Goal: Information Seeking & Learning: Learn about a topic

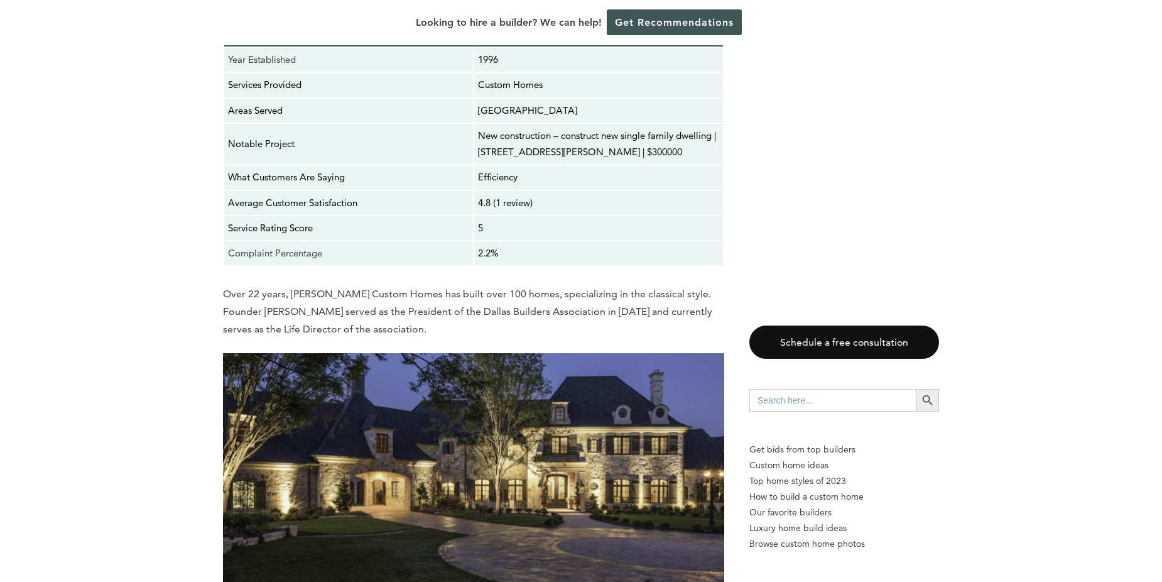
scroll to position [8981, 0]
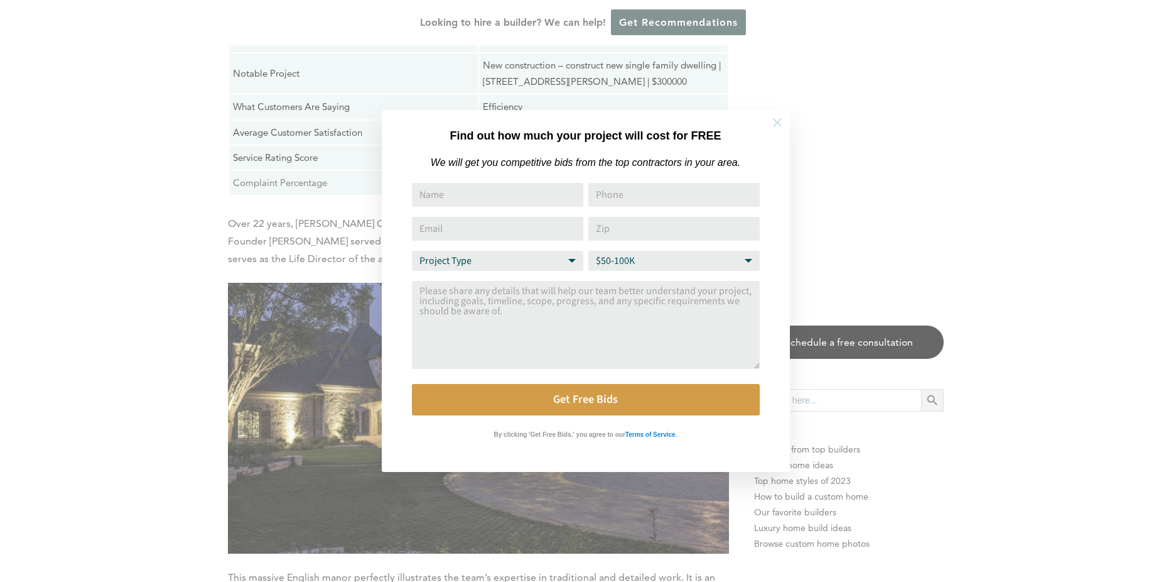
click at [779, 125] on icon at bounding box center [777, 122] width 9 height 9
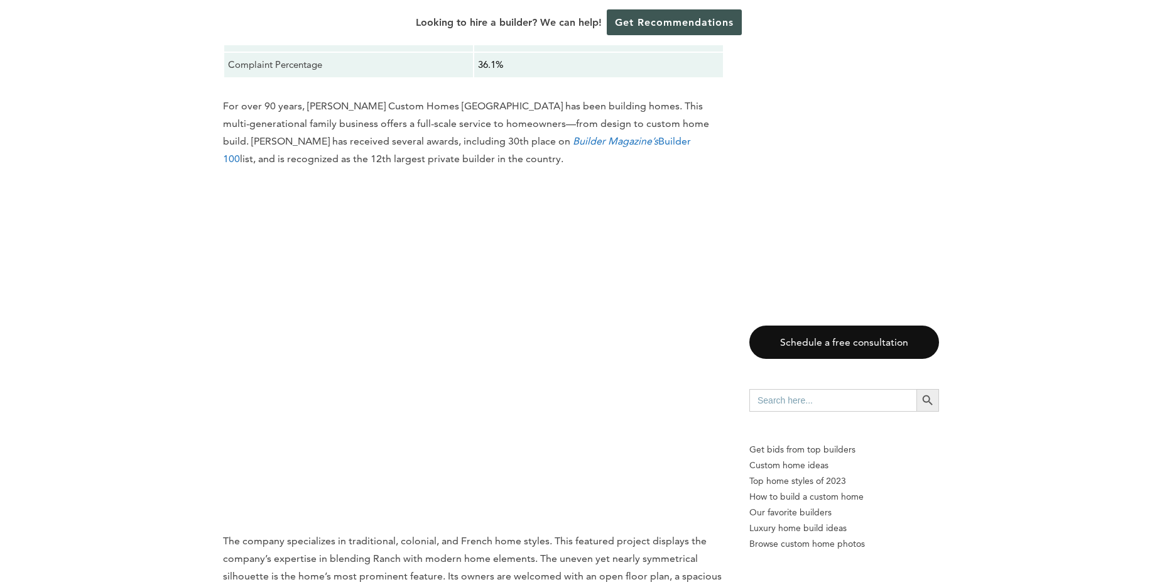
scroll to position [13691, 0]
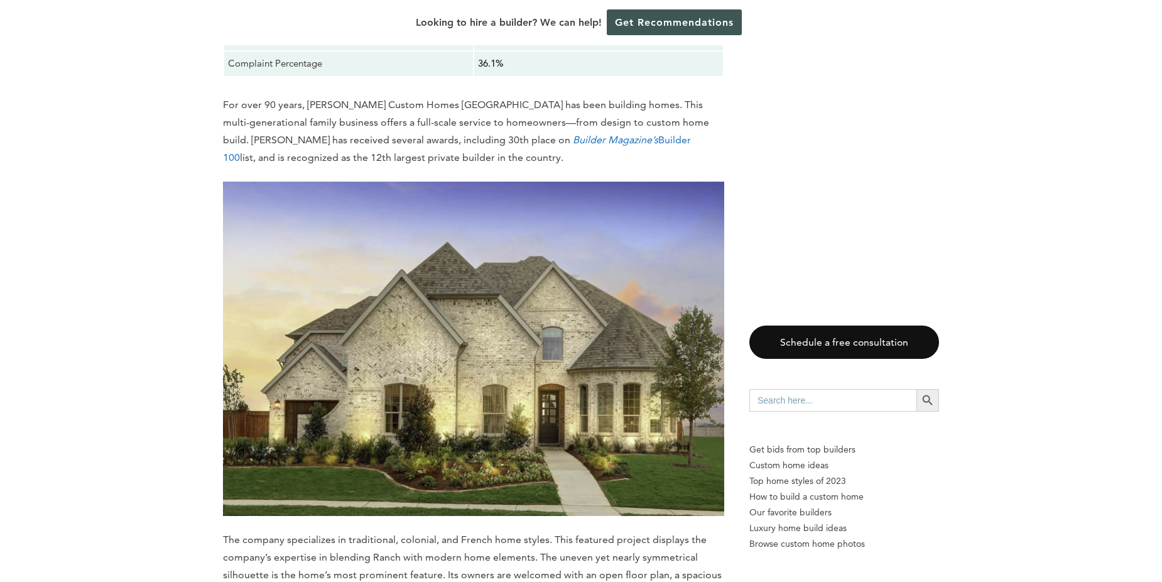
click at [550, 342] on img at bounding box center [473, 348] width 501 height 335
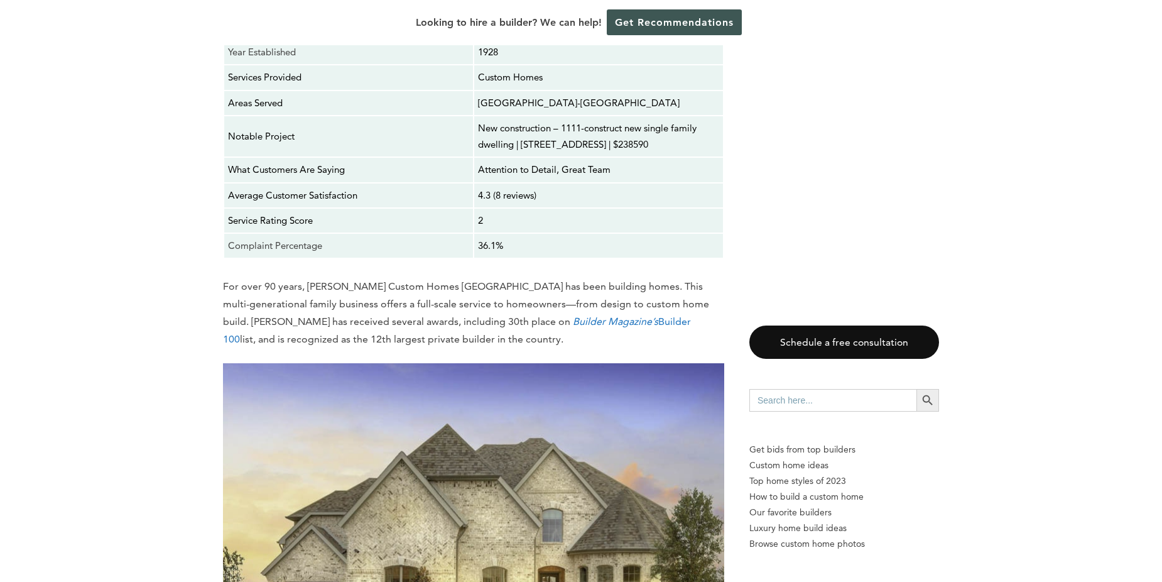
scroll to position [15386, 0]
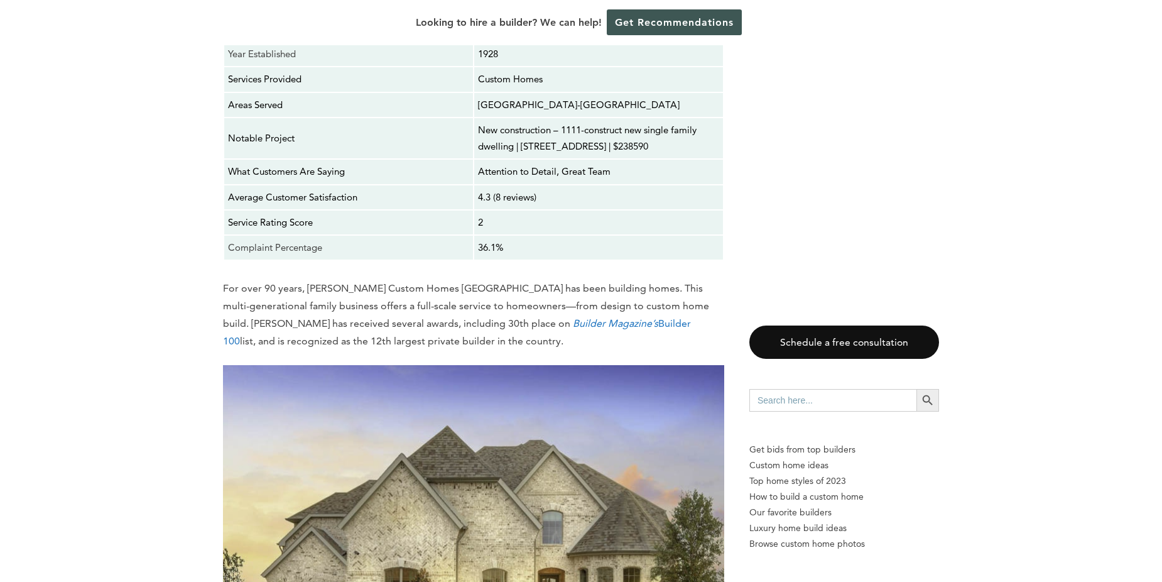
click at [573, 317] on em "Builder Magazine’s" at bounding box center [615, 323] width 85 height 12
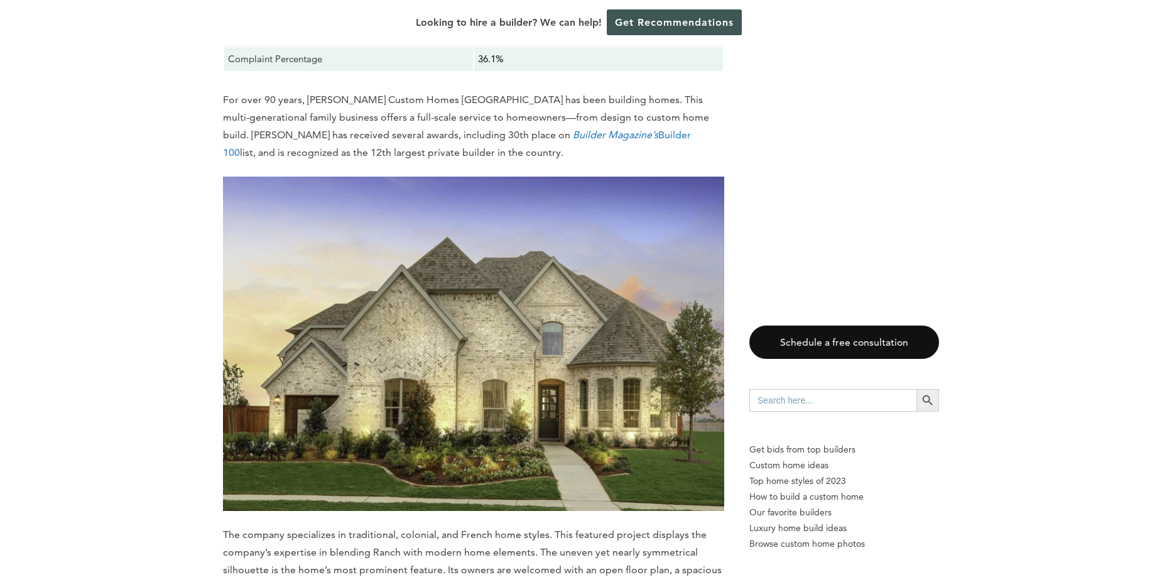
scroll to position [15959, 0]
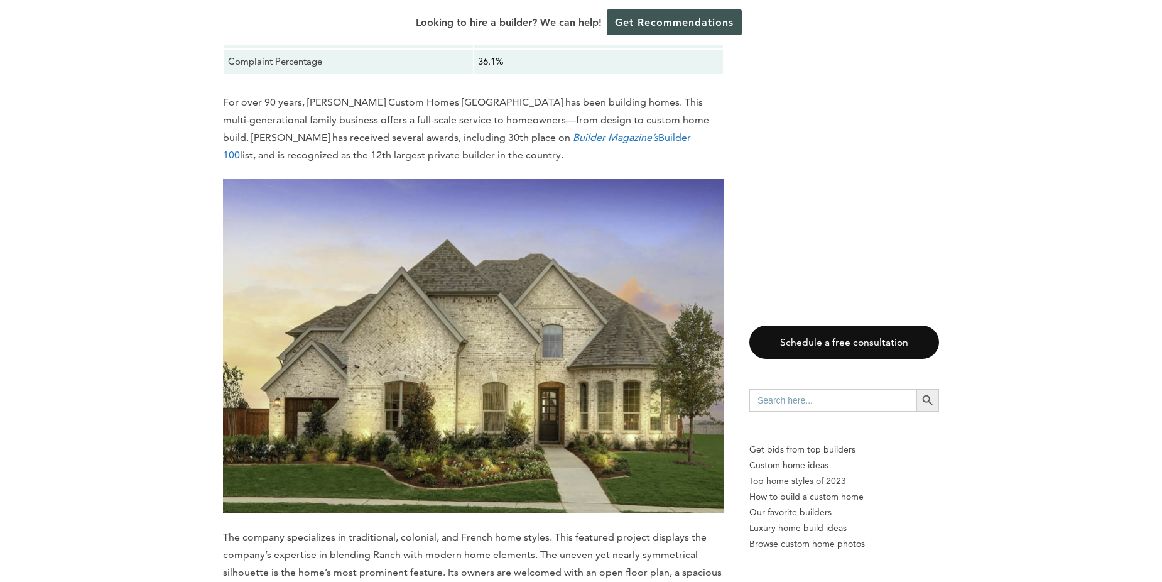
click at [484, 361] on img at bounding box center [473, 346] width 501 height 335
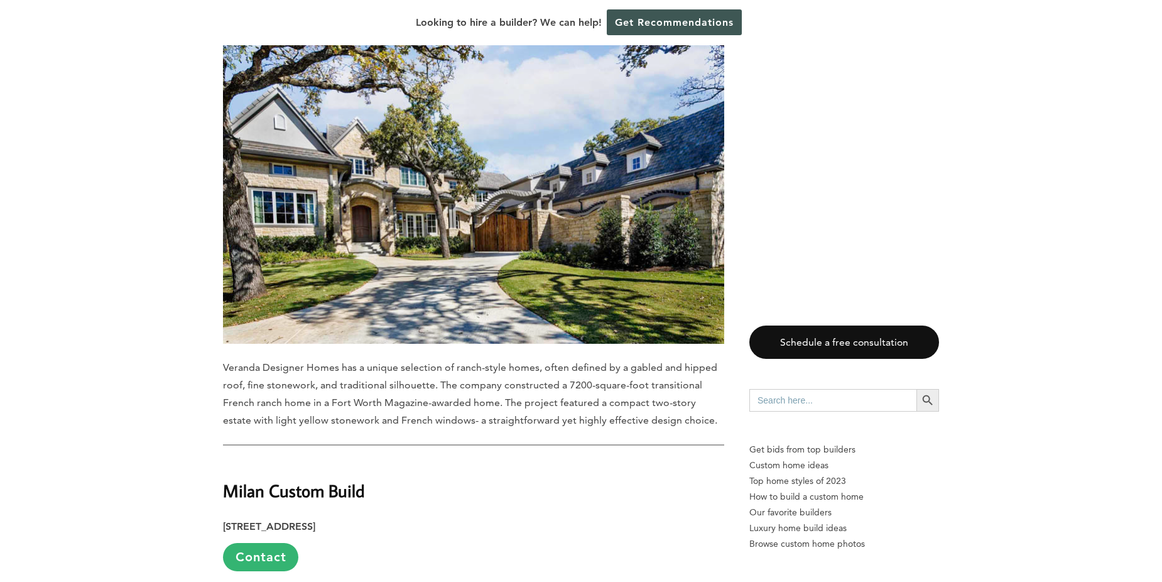
scroll to position [4459, 0]
